Goal: Task Accomplishment & Management: Use online tool/utility

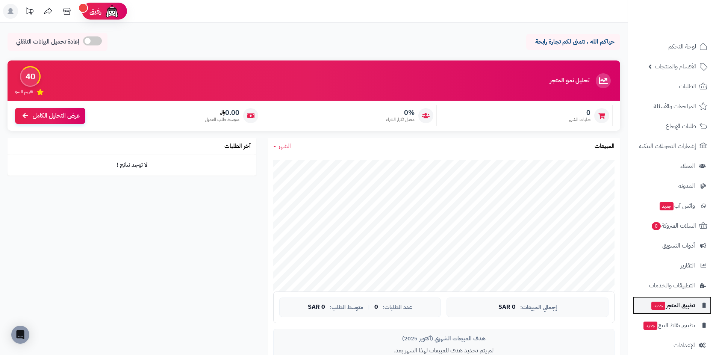
click at [682, 312] on link "تطبيق المتجر جديد" at bounding box center [671, 305] width 79 height 18
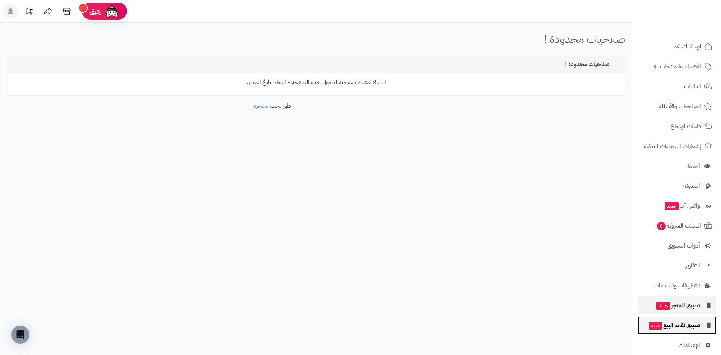
click at [681, 325] on span "تطبيق نقاط البيع جديد" at bounding box center [674, 325] width 52 height 11
click at [686, 305] on span "تطبيق المتجر جديد" at bounding box center [678, 305] width 44 height 11
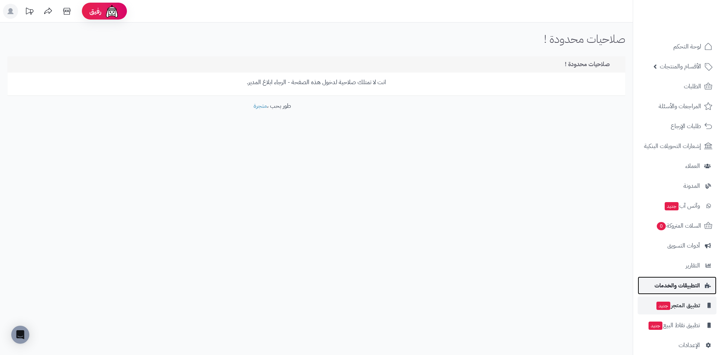
click at [685, 288] on span "التطبيقات والخدمات" at bounding box center [677, 285] width 45 height 11
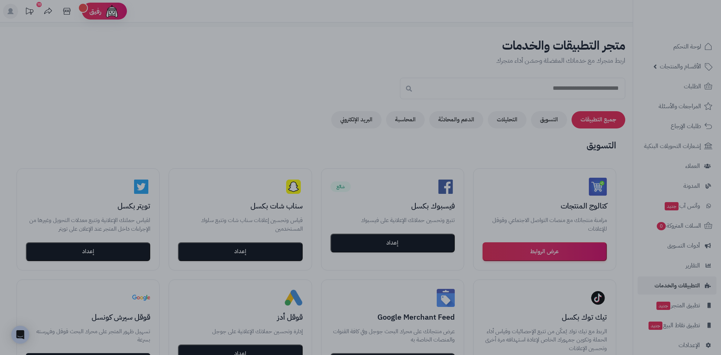
click at [177, 102] on div at bounding box center [360, 177] width 721 height 355
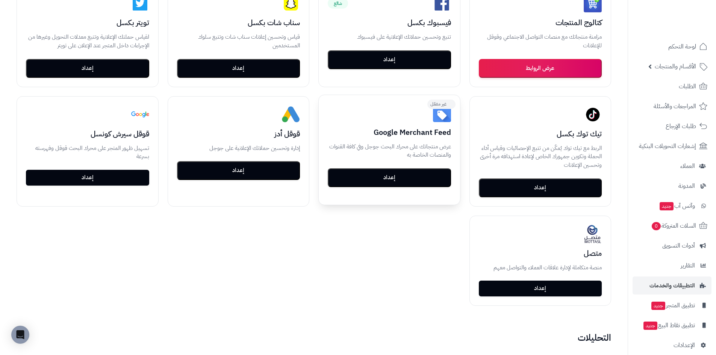
scroll to position [188, 0]
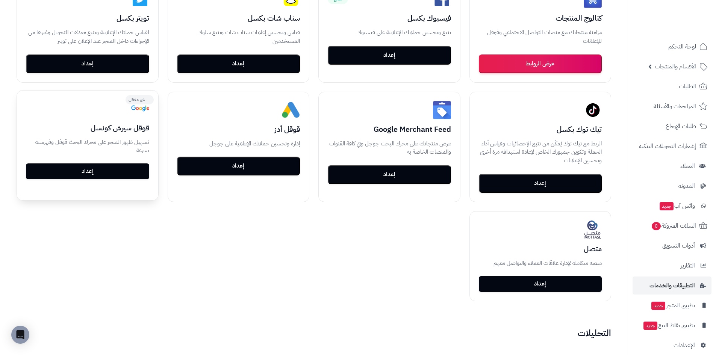
click at [115, 177] on link "إعداد" at bounding box center [87, 171] width 123 height 16
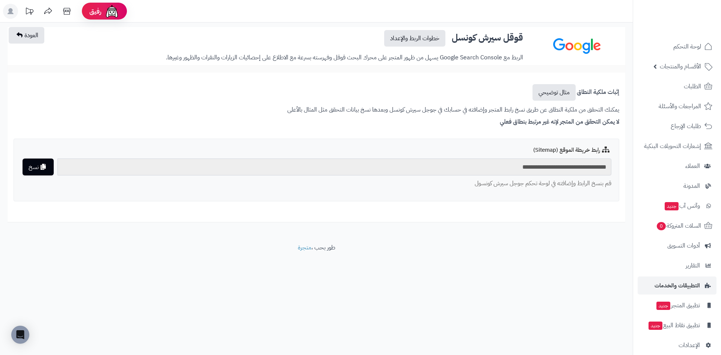
click at [565, 170] on input "**********" at bounding box center [334, 167] width 554 height 17
click at [106, 18] on div "رفيق" at bounding box center [105, 11] width 30 height 15
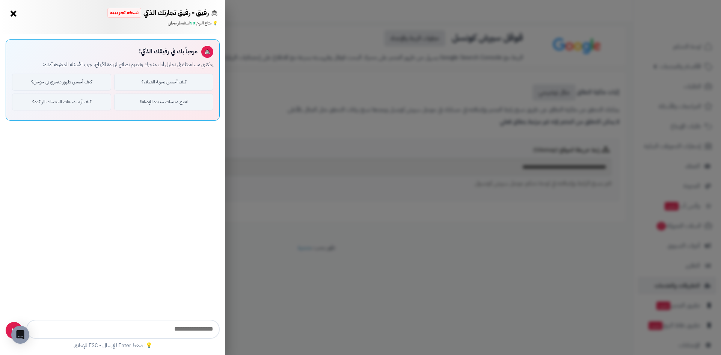
click at [306, 234] on div "رفيق - رفيق تجارتك الذكي نسخة تجريبية ⭐ تاجر متنامي × 💡 متاح اليوم: 50 استفسار …" at bounding box center [360, 177] width 721 height 355
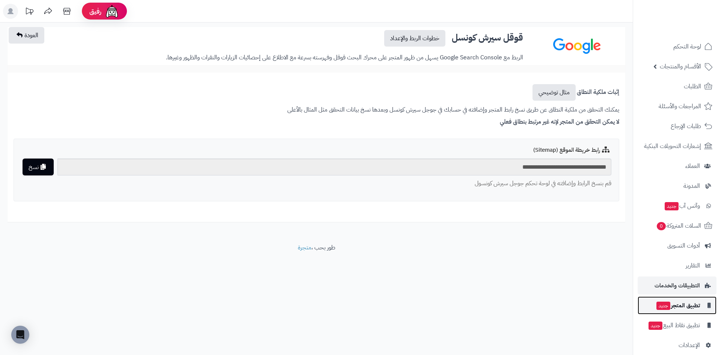
click at [656, 306] on span "تطبيق المتجر جديد" at bounding box center [678, 305] width 44 height 11
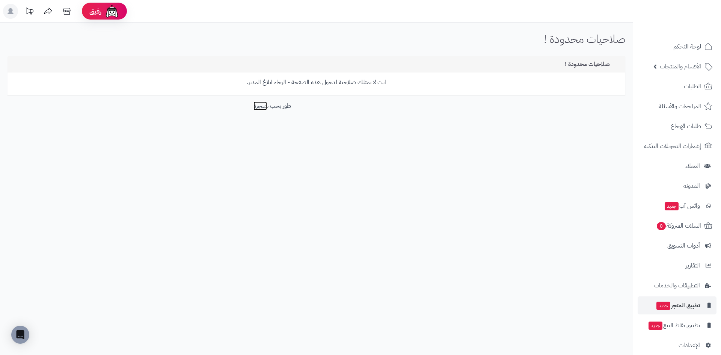
click at [260, 107] on link "متجرة" at bounding box center [261, 105] width 14 height 9
